Goal: Task Accomplishment & Management: Manage account settings

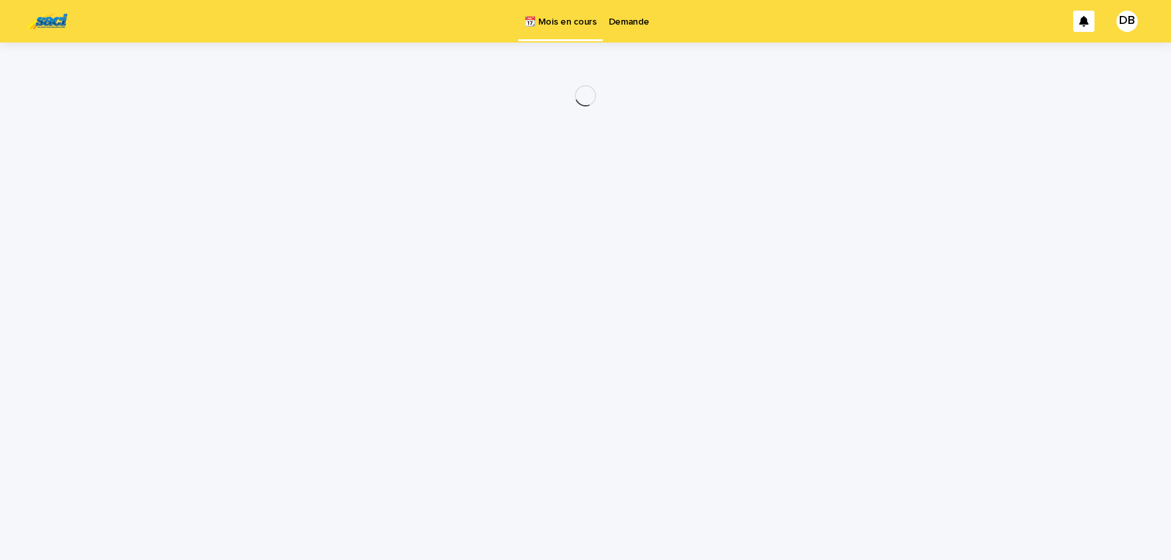
click at [618, 19] on p "Demande" at bounding box center [629, 14] width 41 height 28
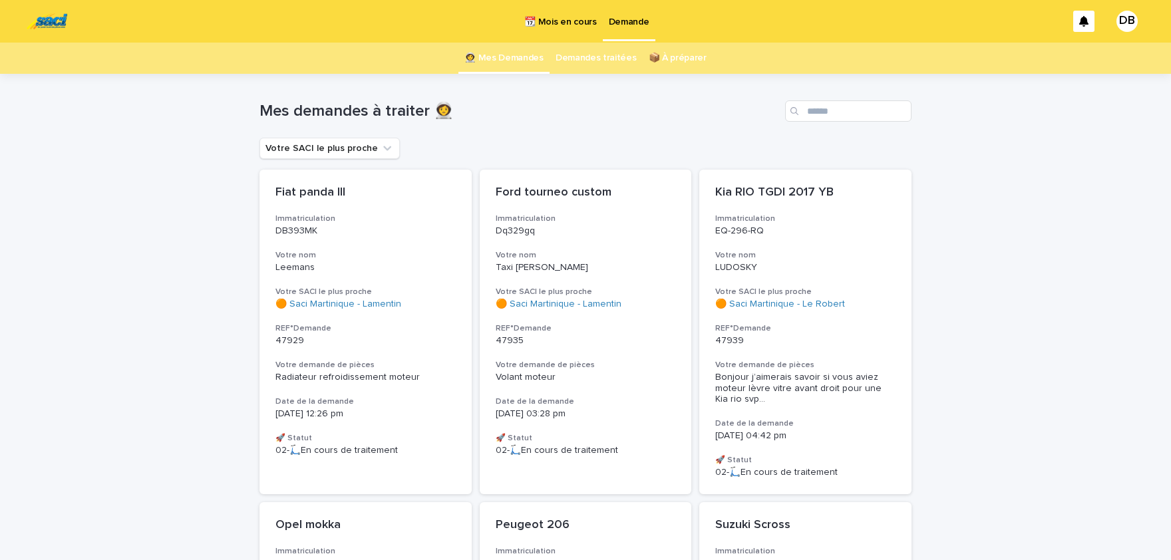
click at [569, 19] on p "📆 Mois en cours" at bounding box center [560, 14] width 72 height 28
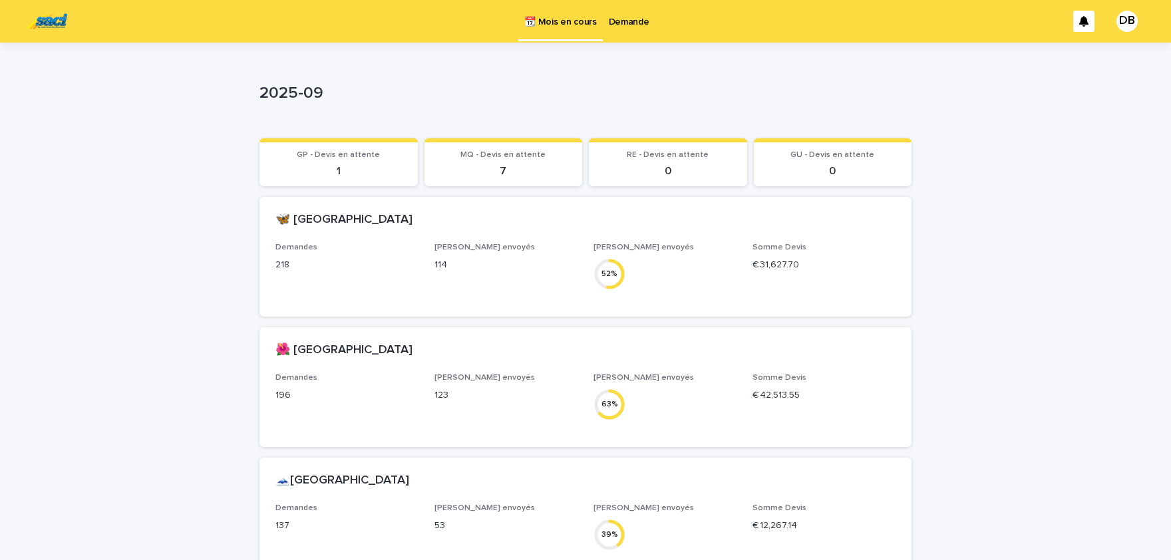
click at [626, 26] on p "Demande" at bounding box center [629, 14] width 41 height 28
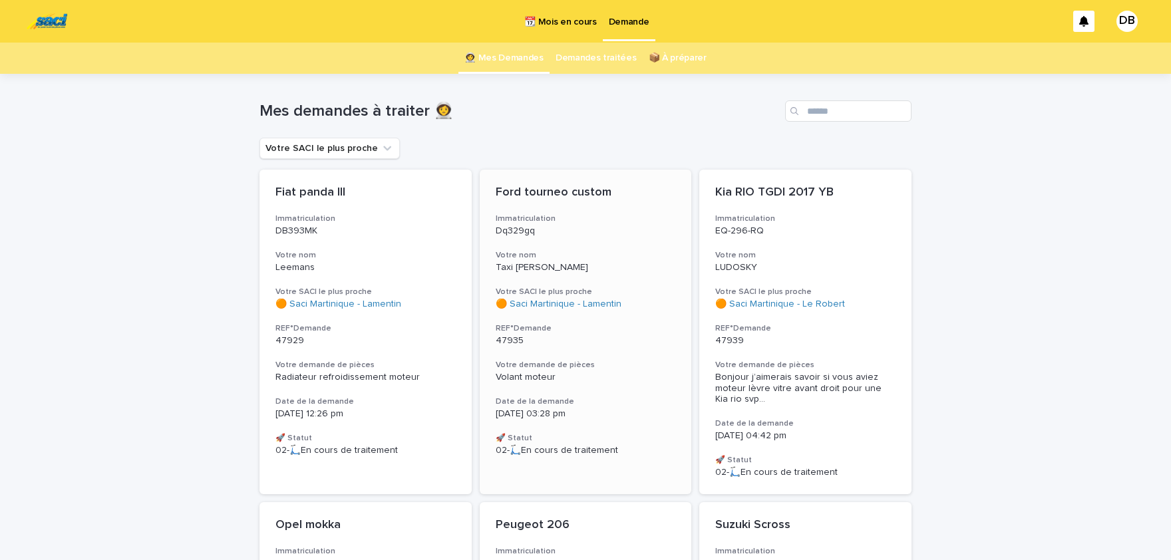
scroll to position [159, 0]
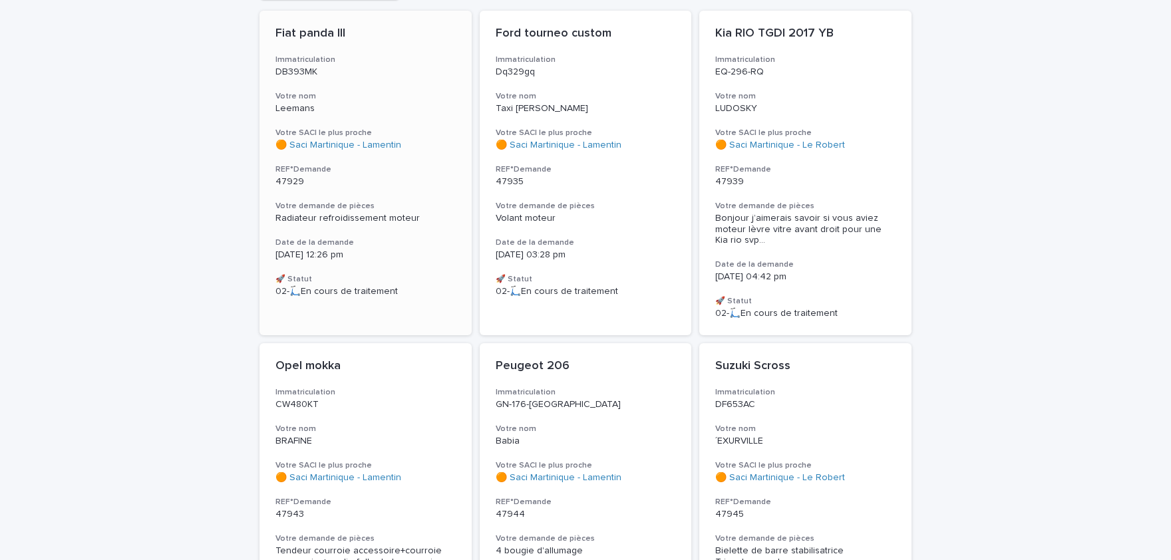
click at [421, 210] on div "Radiateur refroidissement moteur" at bounding box center [365, 217] width 180 height 14
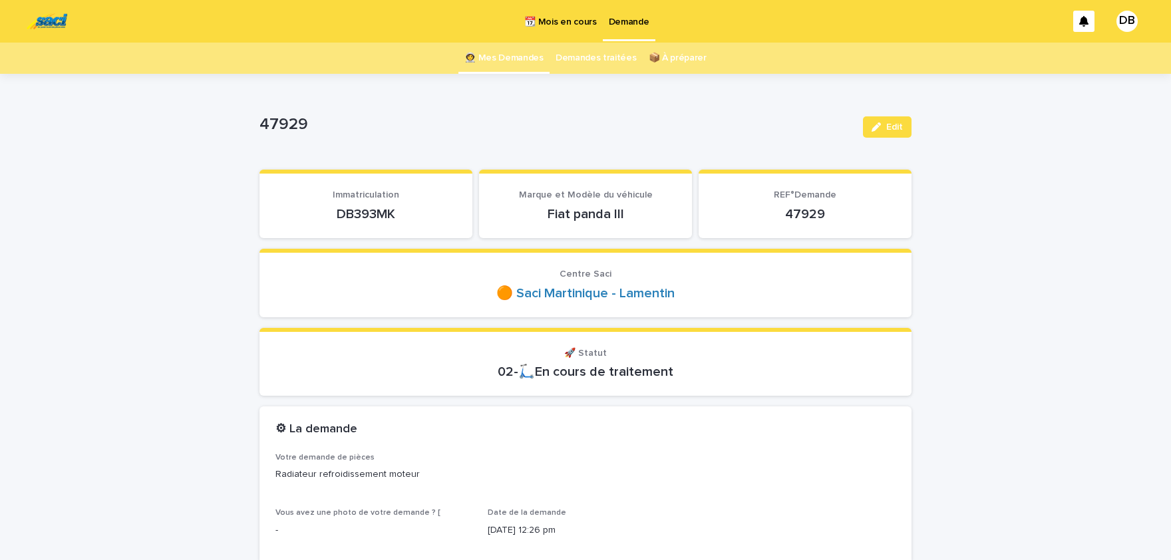
click at [358, 211] on p "DB393MK" at bounding box center [365, 214] width 181 height 16
click at [877, 134] on button "Edit" at bounding box center [887, 126] width 49 height 21
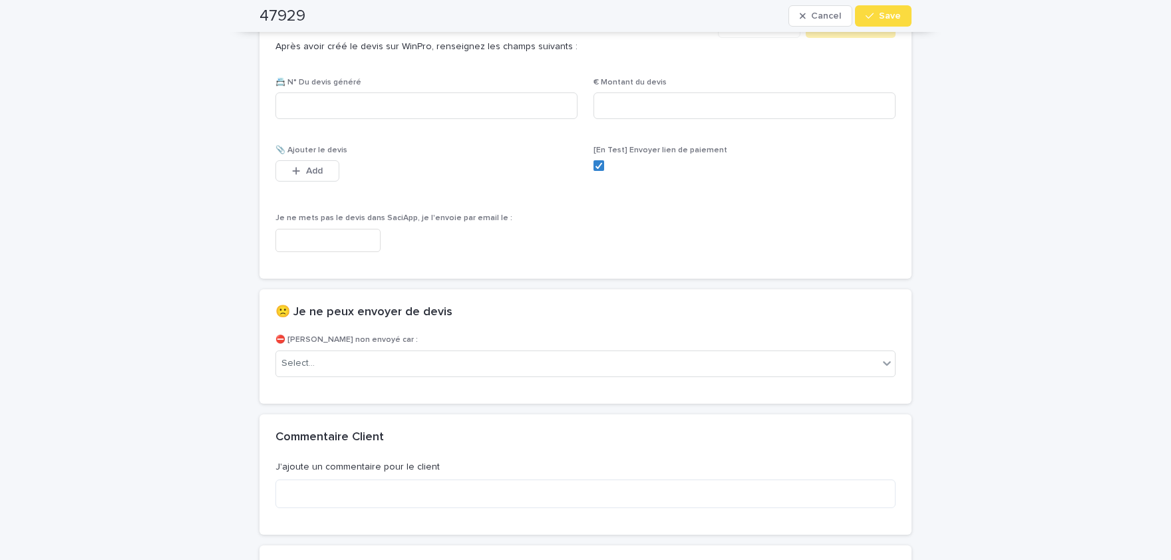
scroll to position [823, 0]
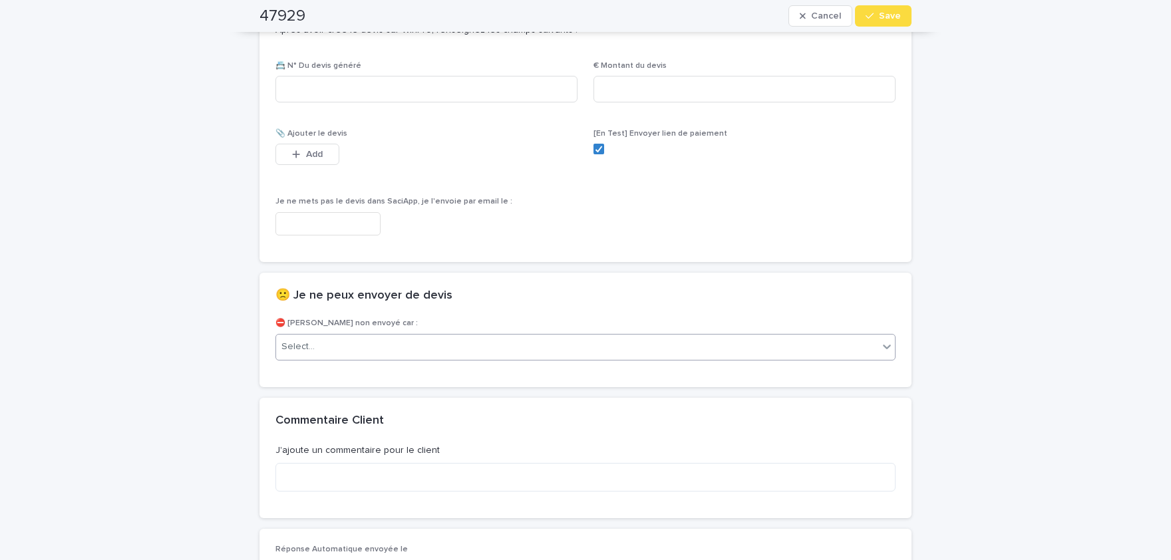
click at [408, 358] on div "Select..." at bounding box center [585, 347] width 620 height 27
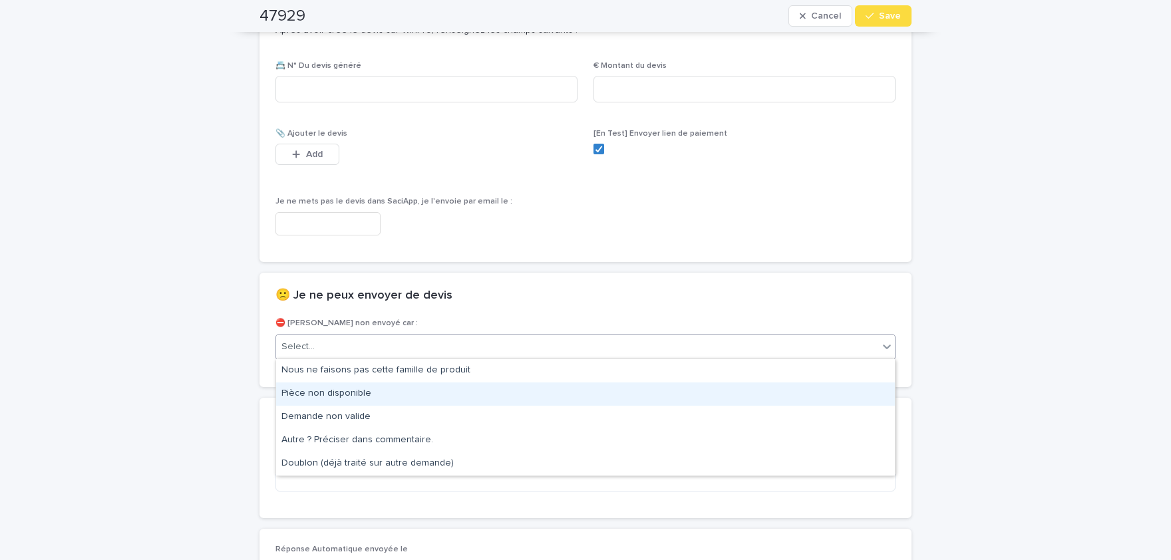
click at [396, 388] on div "Pièce non disponible" at bounding box center [585, 393] width 619 height 23
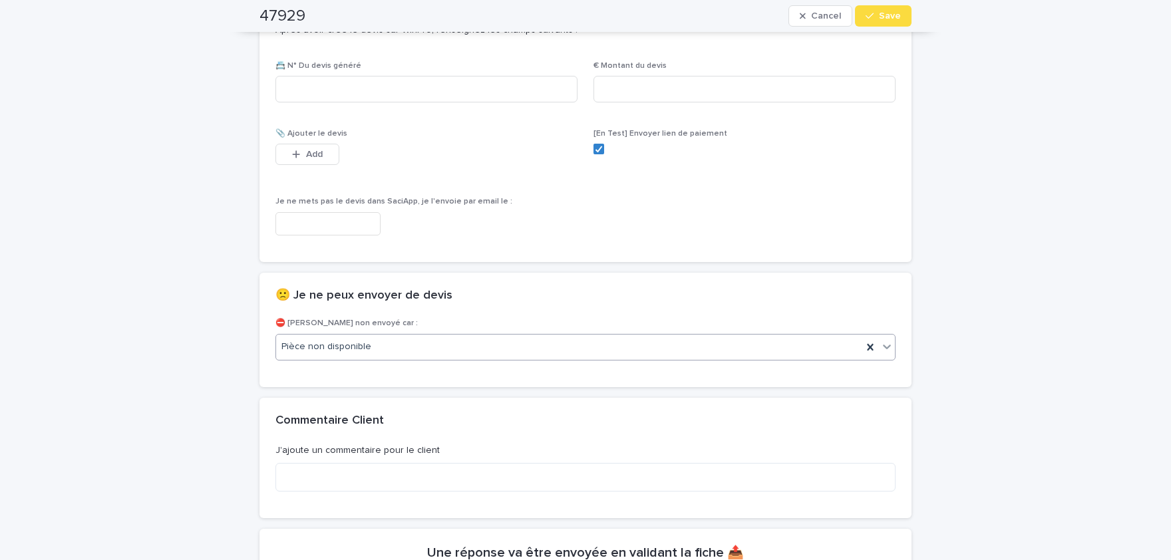
click at [879, 15] on div "button" at bounding box center [871, 15] width 13 height 9
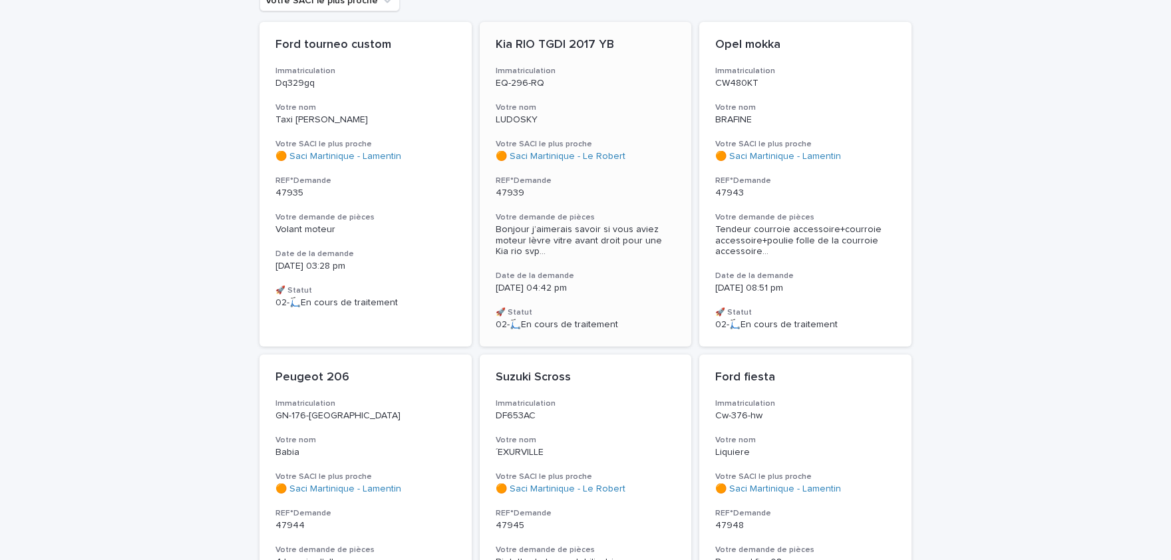
scroll to position [164, 0]
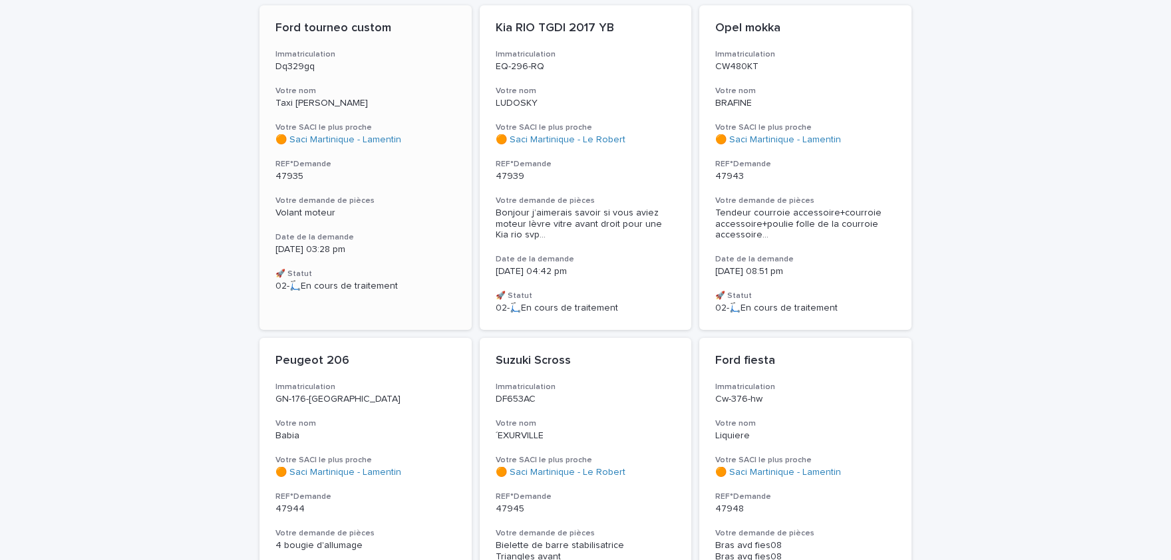
click at [350, 186] on div "Ford tourneo custom Immatriculation Dq329gq Votre nom Taxi [PERSON_NAME] SACI l…" at bounding box center [365, 156] width 212 height 303
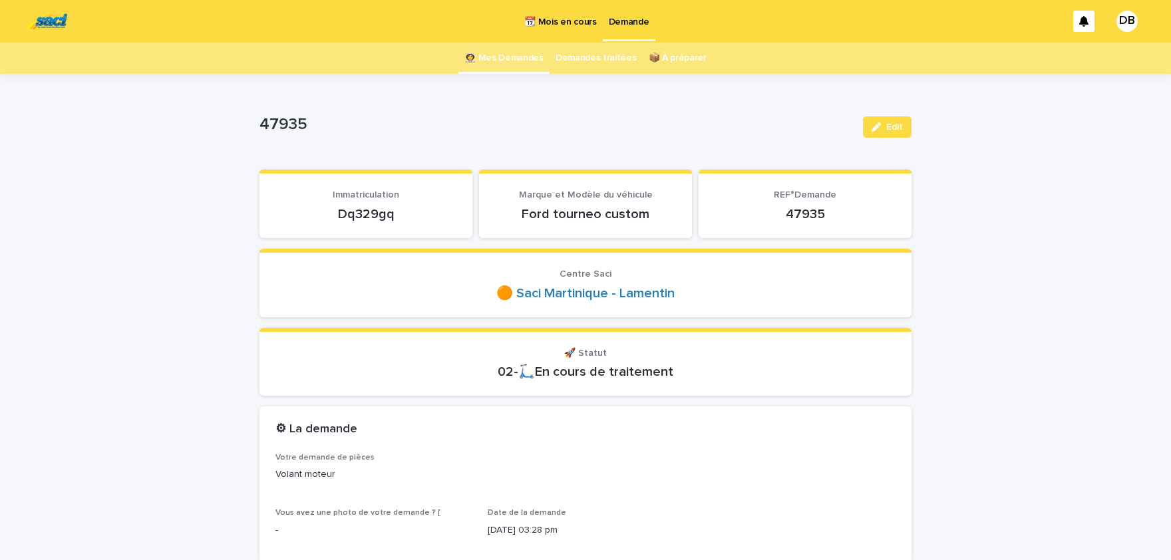
click at [367, 214] on p "Dq329gq" at bounding box center [365, 214] width 181 height 16
click at [359, 216] on p "Dq329gq" at bounding box center [365, 214] width 181 height 16
copy p "Dq329gq"
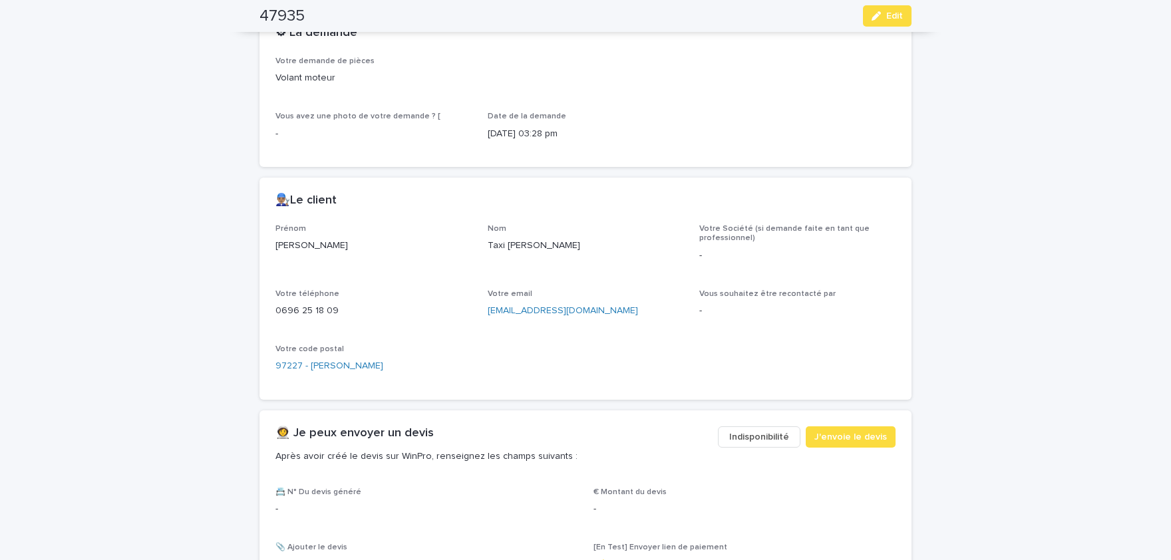
scroll to position [439, 0]
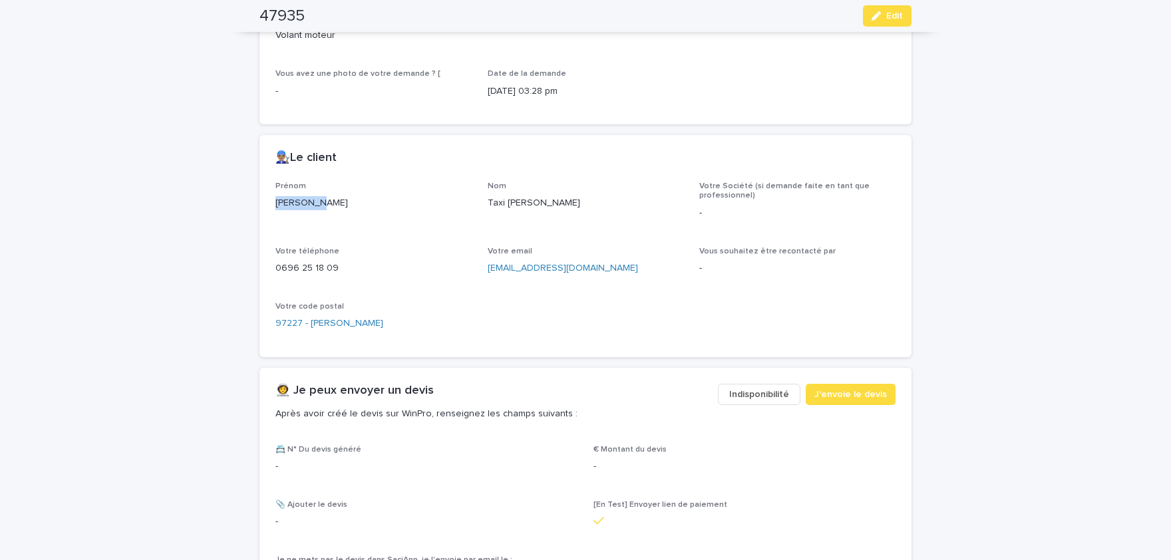
drag, startPoint x: 277, startPoint y: 200, endPoint x: 318, endPoint y: 204, distance: 41.4
click at [318, 204] on p "[PERSON_NAME]" at bounding box center [373, 203] width 196 height 14
copy p "[PERSON_NAME]"
drag, startPoint x: 487, startPoint y: 200, endPoint x: 535, endPoint y: 206, distance: 48.8
click at [535, 206] on div "Prénom [PERSON_NAME] Taxi [PERSON_NAME] Société (si demande faite en tant que p…" at bounding box center [585, 262] width 620 height 160
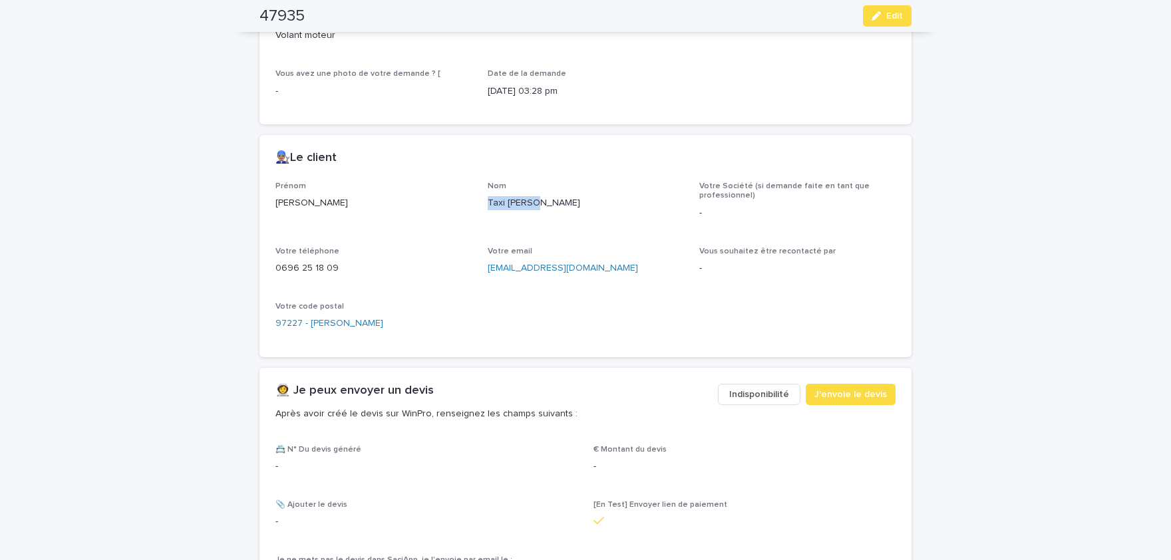
copy p "Taxi [PERSON_NAME]"
drag, startPoint x: 277, startPoint y: 264, endPoint x: 341, endPoint y: 269, distance: 64.7
click at [341, 269] on p "0696 25 18 09" at bounding box center [373, 268] width 196 height 14
copy p "0696 25 18 09"
click at [878, 19] on icon "button" at bounding box center [875, 15] width 9 height 9
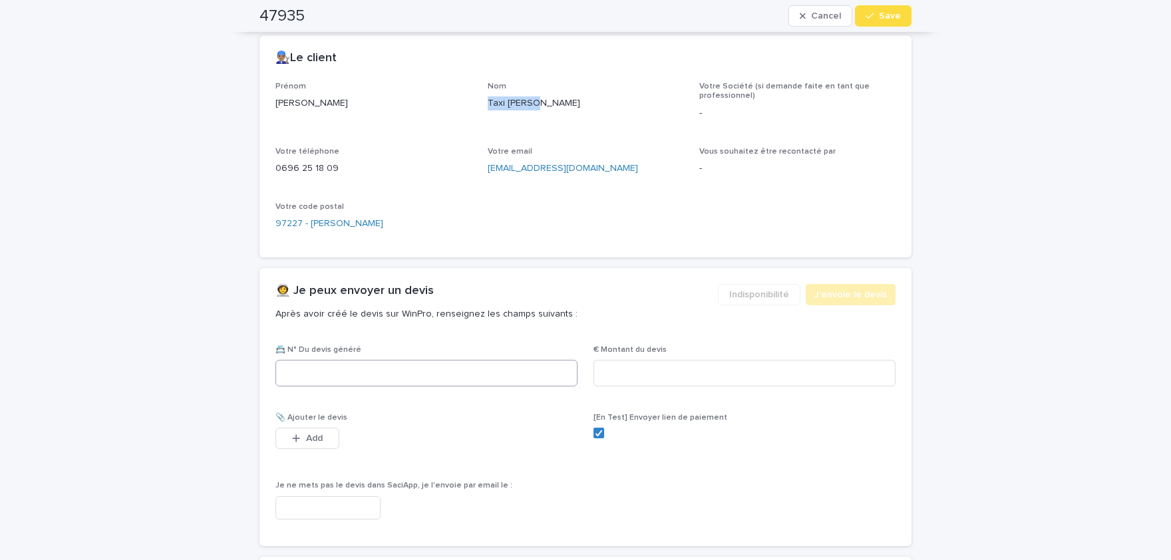
scroll to position [549, 0]
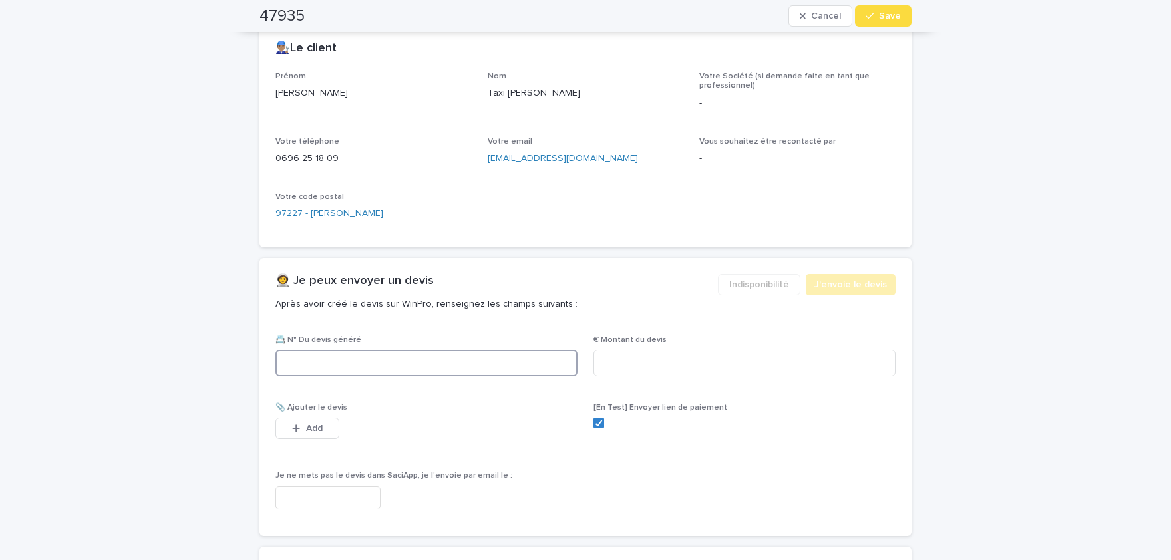
click at [470, 363] on input at bounding box center [426, 363] width 302 height 27
paste input "********"
type input "********"
click at [754, 362] on input at bounding box center [744, 363] width 302 height 27
paste input "*****"
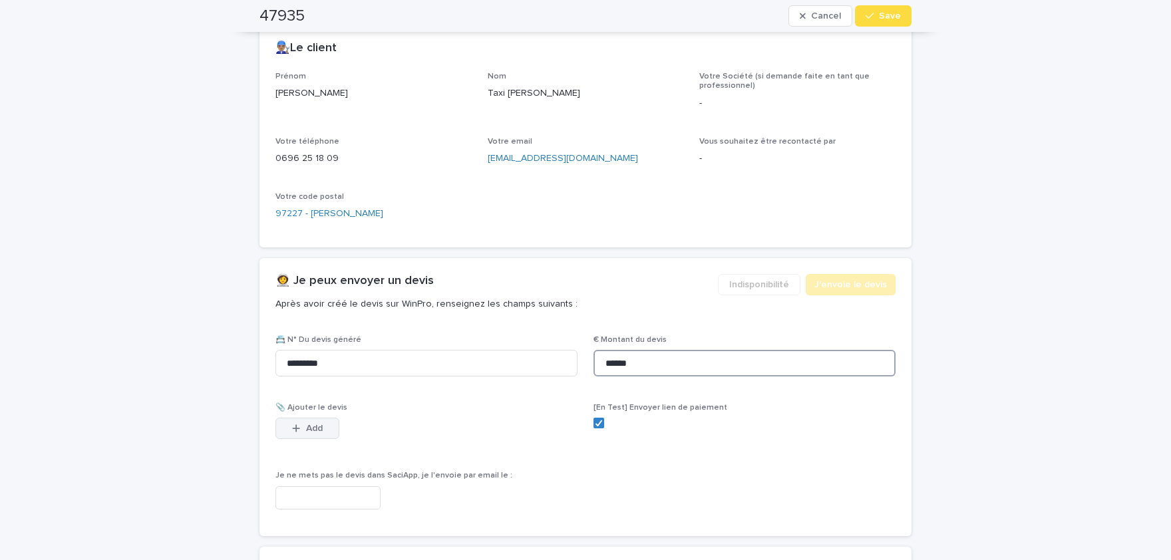
type input "******"
click at [310, 421] on button "Add" at bounding box center [307, 428] width 64 height 21
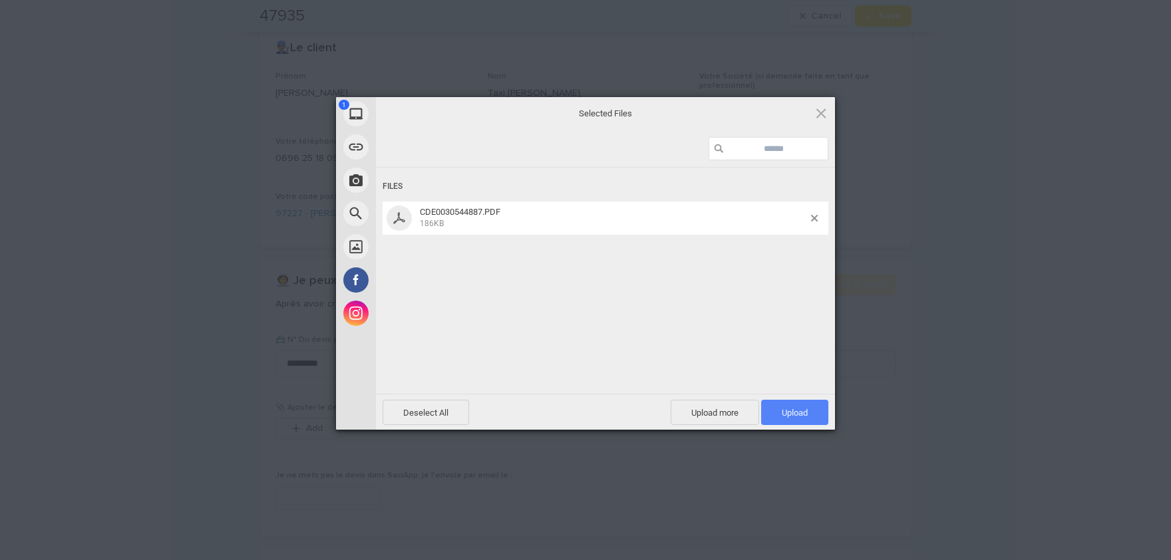
click at [787, 400] on span "Upload 1" at bounding box center [794, 412] width 67 height 25
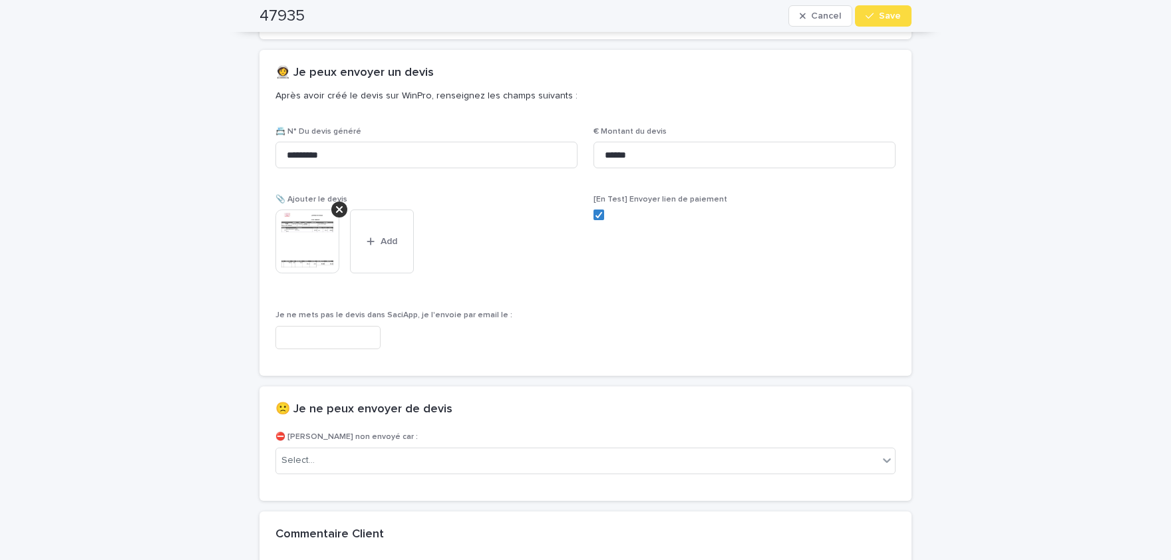
scroll to position [766, 0]
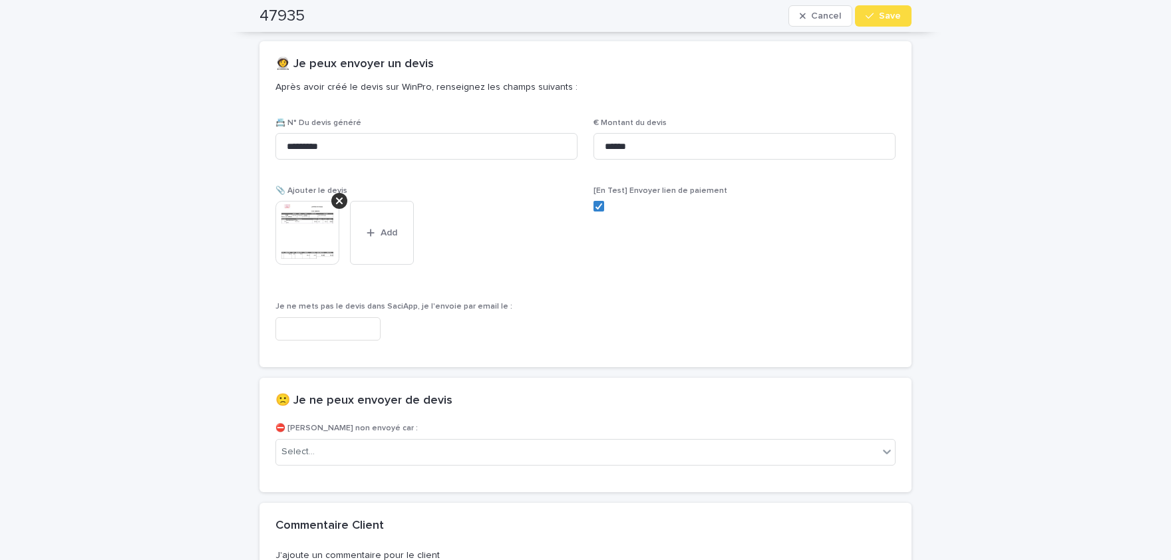
click at [315, 226] on img at bounding box center [307, 233] width 64 height 64
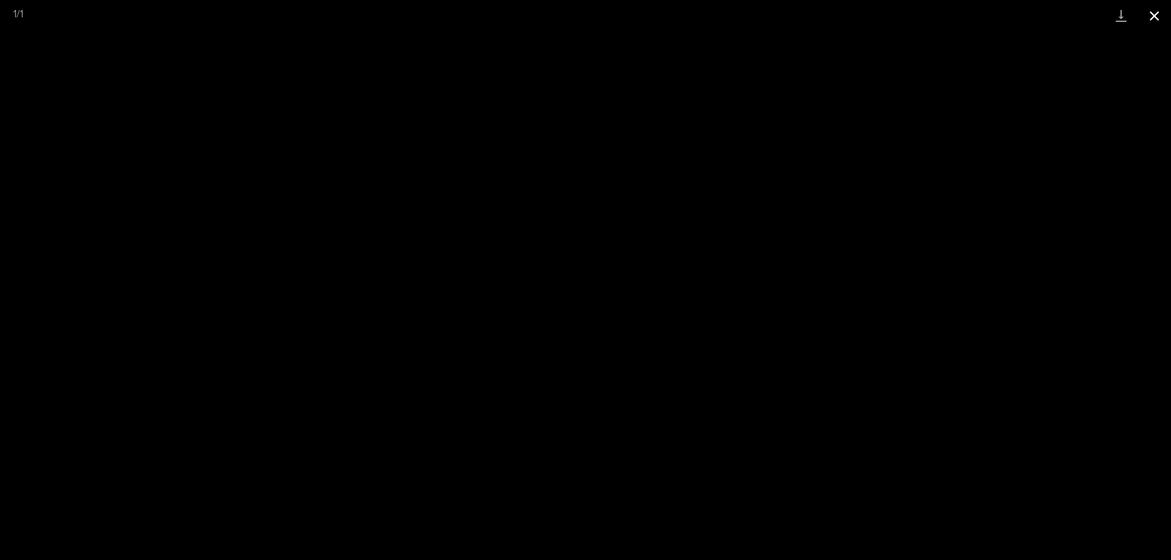
click at [1161, 20] on button "Close gallery" at bounding box center [1153, 15] width 33 height 31
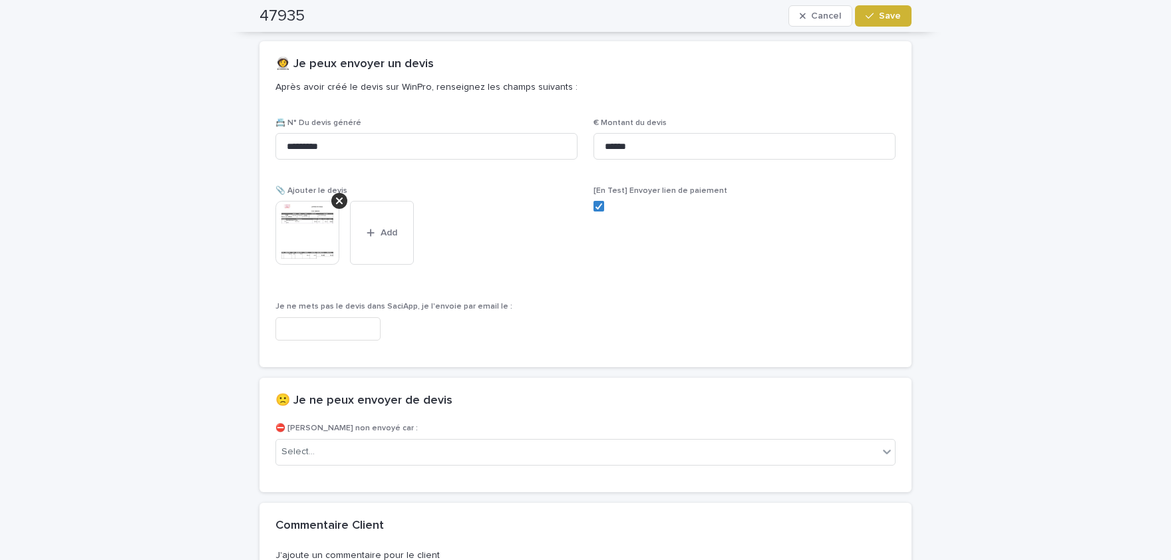
click at [895, 21] on button "Save" at bounding box center [883, 15] width 57 height 21
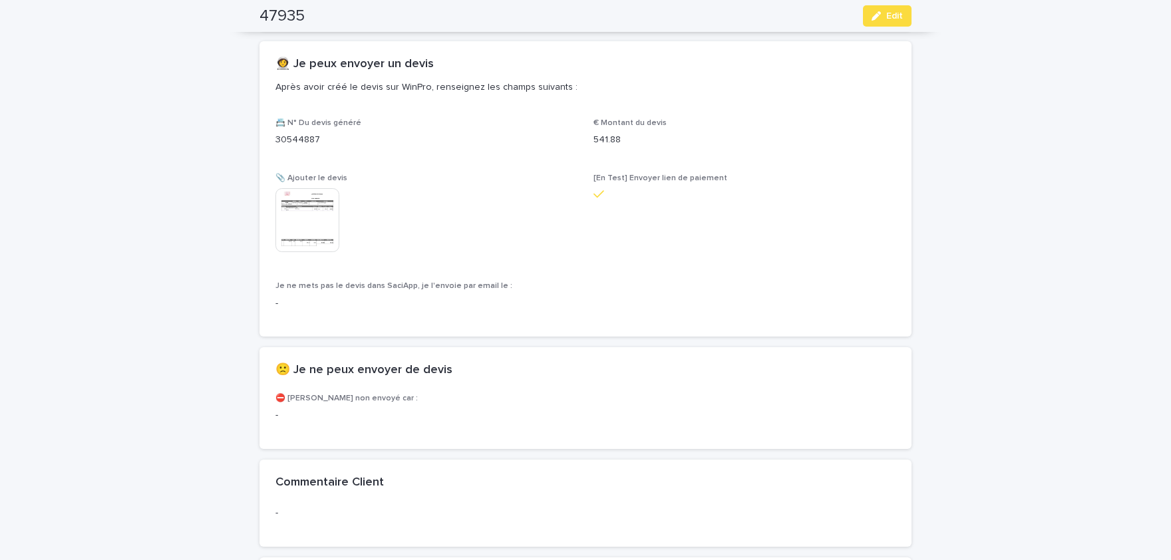
scroll to position [727, 0]
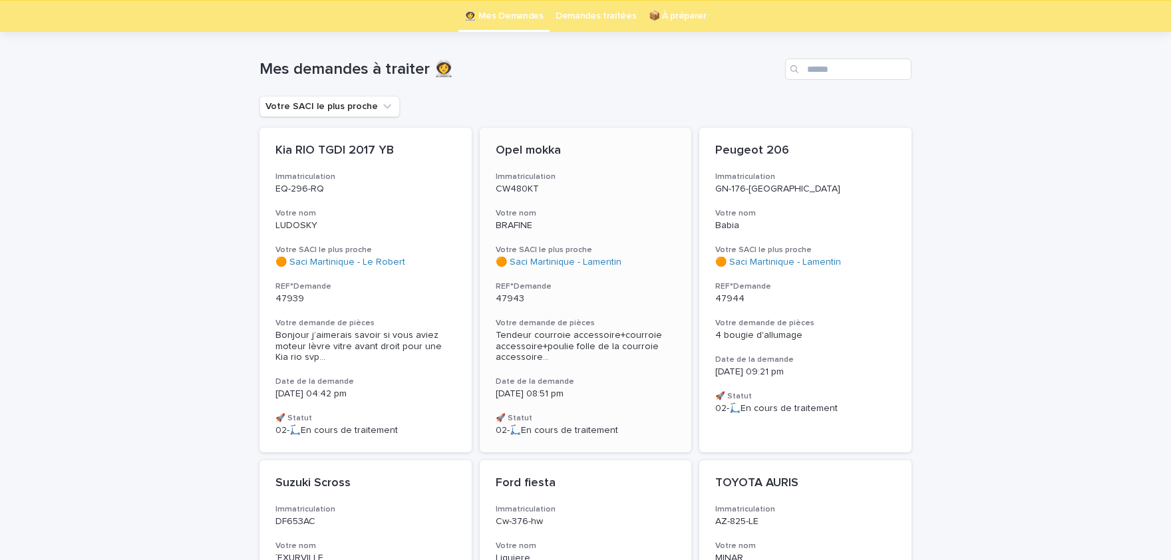
scroll to position [43, 0]
click at [801, 329] on div "4 bougie d'allumage" at bounding box center [805, 334] width 180 height 14
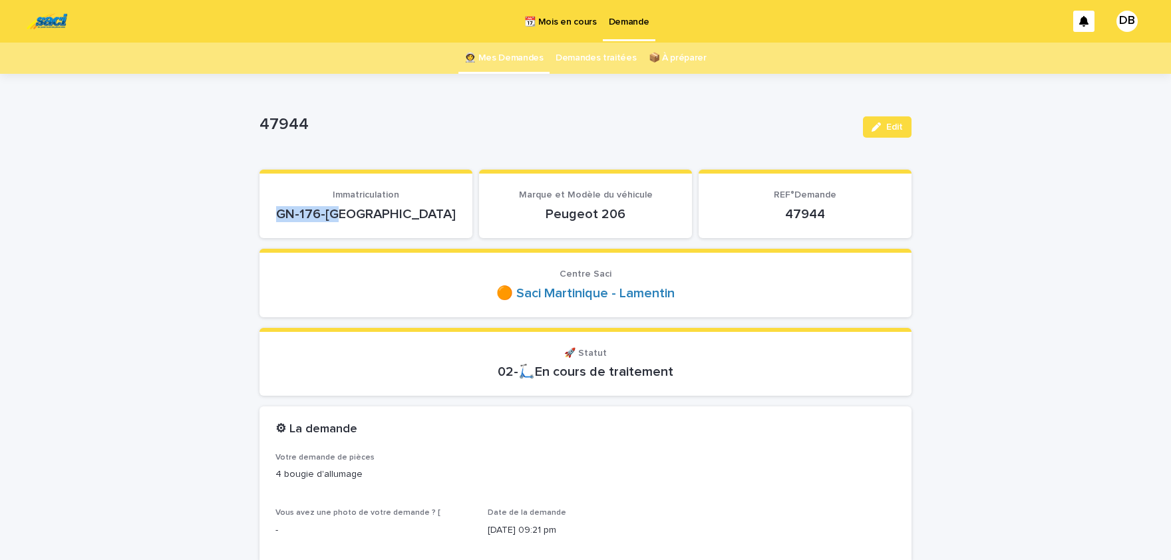
drag, startPoint x: 335, startPoint y: 215, endPoint x: 392, endPoint y: 215, distance: 56.5
click at [392, 215] on p "GN-176-[GEOGRAPHIC_DATA]" at bounding box center [365, 214] width 181 height 16
copy p "GN-176-[GEOGRAPHIC_DATA]"
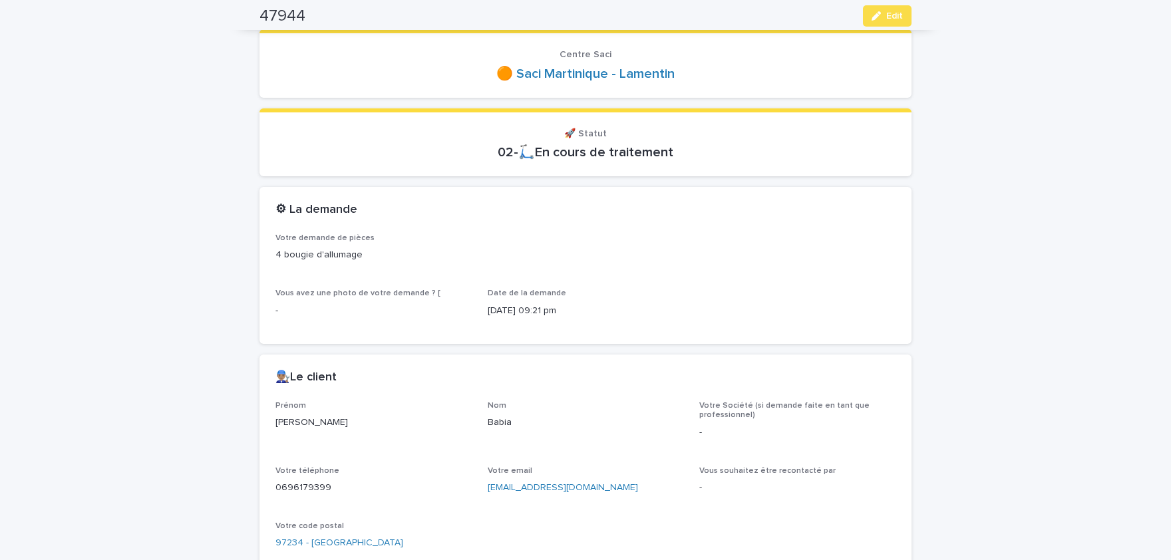
scroll to position [274, 0]
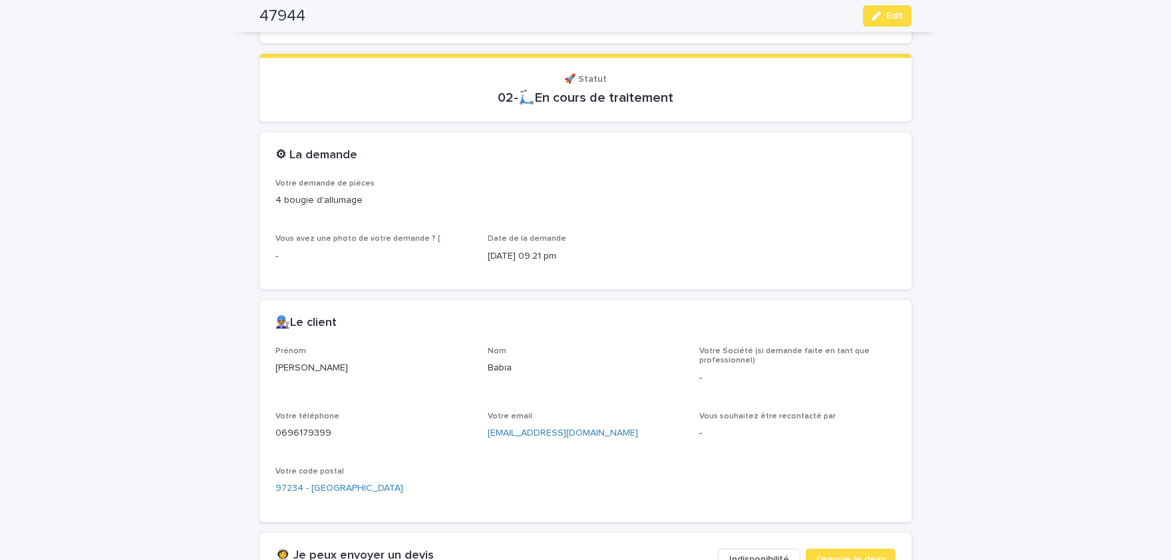
click at [293, 370] on p "[PERSON_NAME]" at bounding box center [373, 368] width 196 height 14
copy p "[PERSON_NAME]"
click at [497, 366] on p "Babia" at bounding box center [586, 368] width 196 height 14
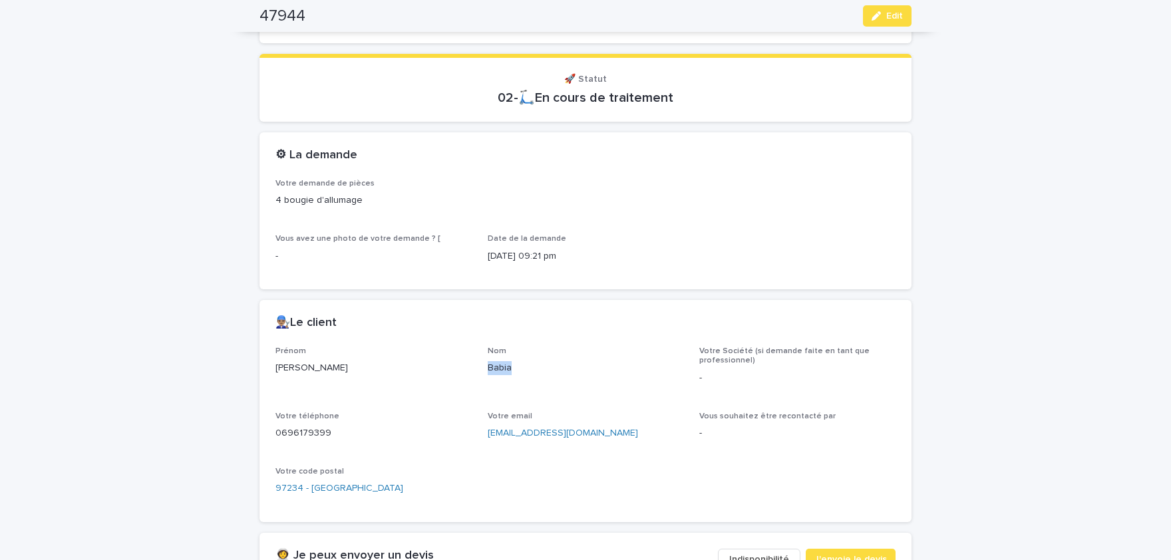
copy p "Babia"
click at [302, 433] on p "0696179399" at bounding box center [373, 433] width 196 height 14
copy p "0696179399"
click at [283, 370] on p "[PERSON_NAME]" at bounding box center [373, 368] width 196 height 14
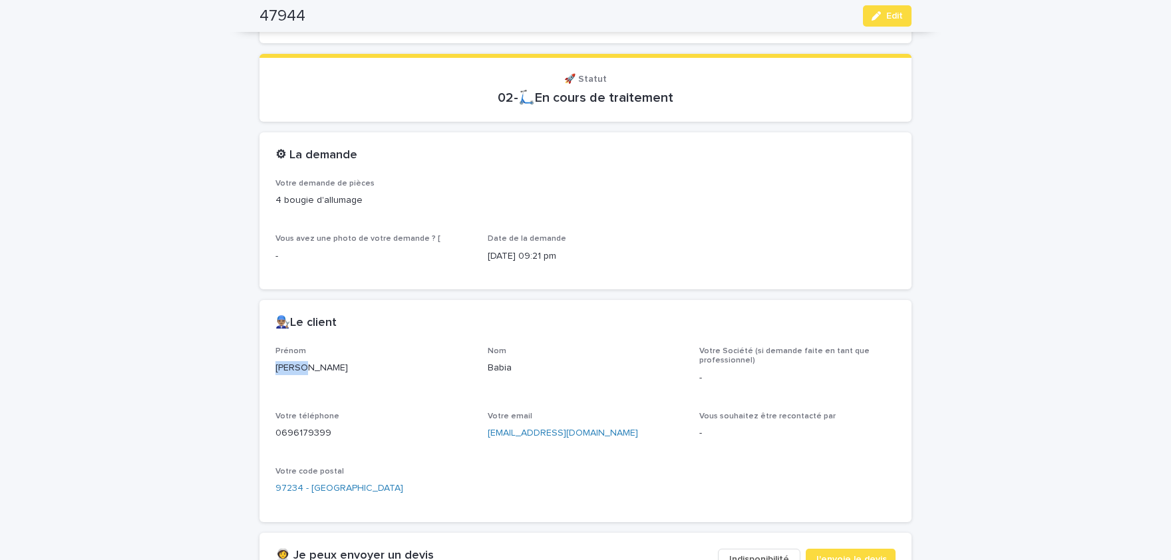
click at [283, 370] on p "[PERSON_NAME]" at bounding box center [373, 368] width 196 height 14
copy p "[PERSON_NAME]"
click at [501, 366] on p "Babia" at bounding box center [586, 368] width 196 height 14
click at [501, 364] on p "Babia" at bounding box center [586, 368] width 196 height 14
